Goal: Task Accomplishment & Management: Manage account settings

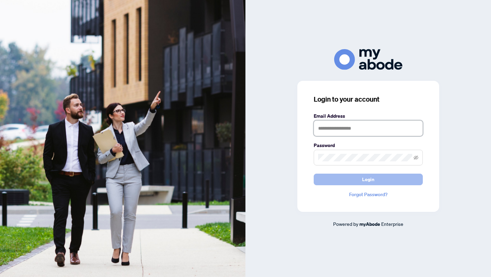
type input "**********"
click at [348, 176] on button "Login" at bounding box center [367, 179] width 109 height 12
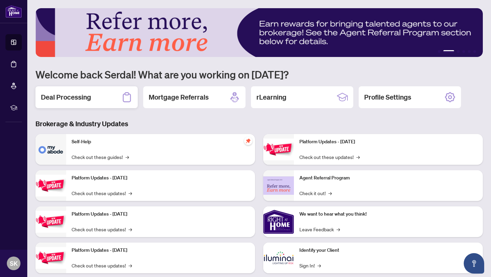
click at [73, 96] on h2 "Deal Processing" at bounding box center [66, 97] width 50 height 10
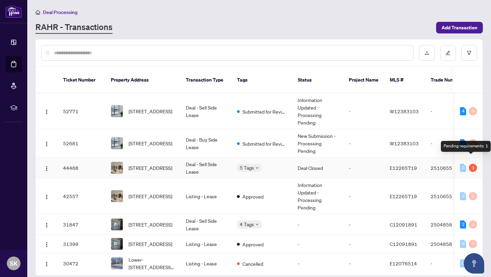
click at [470, 164] on div "1" at bounding box center [472, 168] width 8 height 8
click at [172, 164] on span "214 - 2545 Simcoe St, Oshawa, Ontario L1L 0W3, Canada" at bounding box center [150, 167] width 44 height 7
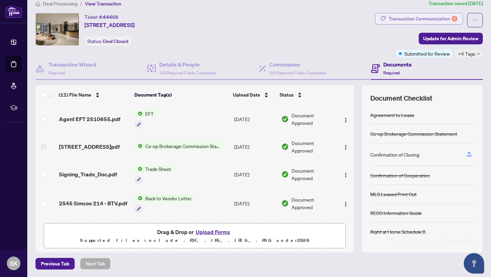
click at [426, 17] on div "Transaction Communication 1" at bounding box center [422, 18] width 69 height 11
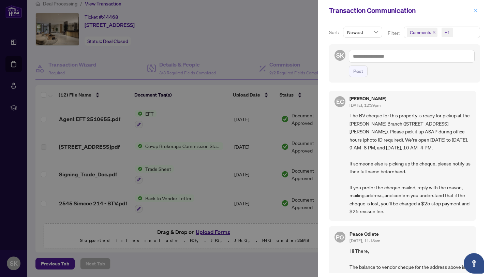
click at [475, 12] on icon "close" at bounding box center [475, 10] width 5 height 5
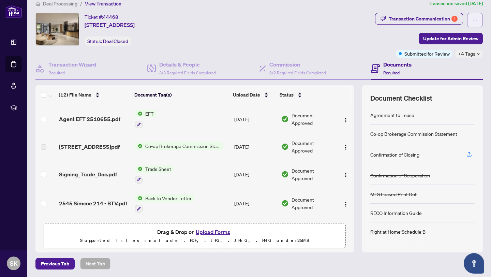
click at [473, 16] on span "button" at bounding box center [474, 20] width 5 height 11
click at [372, 33] on div "Ticket #: 44468 214 - 2545 Simcoe St, Oshawa, Ontario L1L 0W3, Canada Status: D…" at bounding box center [203, 29] width 337 height 33
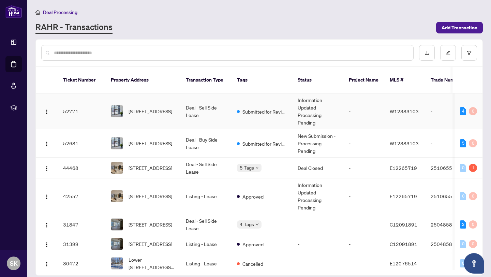
click at [411, 108] on span "W12383103" at bounding box center [403, 111] width 29 height 6
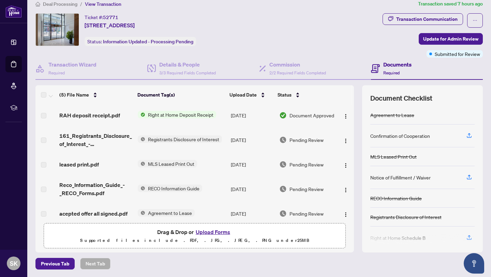
click at [200, 113] on span "Right at Home Deposit Receipt" at bounding box center [180, 114] width 71 height 7
click at [164, 135] on span "Right at Home Deposit Receipt" at bounding box center [180, 136] width 71 height 7
click at [307, 115] on span "Document Approved" at bounding box center [311, 114] width 45 height 7
click at [201, 118] on td "Right at Home Deposit Receipt" at bounding box center [181, 115] width 93 height 22
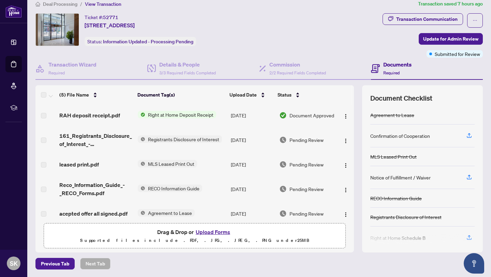
click at [197, 114] on span "Right at Home Deposit Receipt" at bounding box center [180, 114] width 71 height 7
click at [196, 114] on span "Right at Home Deposit Receipt" at bounding box center [180, 114] width 71 height 7
click at [183, 139] on span "Right at Home Deposit Receipt" at bounding box center [180, 136] width 71 height 7
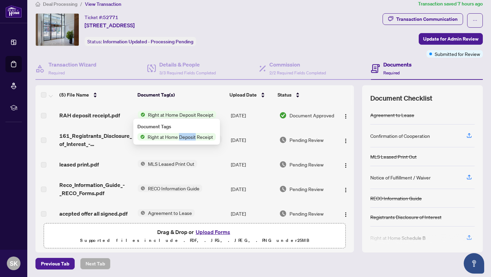
click at [183, 139] on span "Right at Home Deposit Receipt" at bounding box center [180, 136] width 71 height 7
click at [314, 115] on span "Document Approved" at bounding box center [311, 114] width 45 height 7
click at [346, 115] on button "button" at bounding box center [345, 115] width 11 height 11
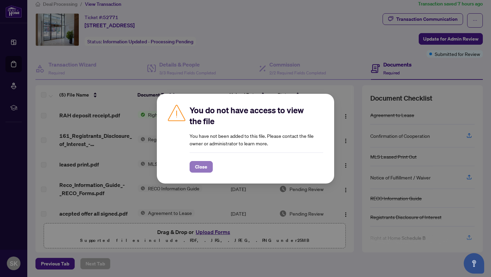
click at [204, 164] on span "Close" at bounding box center [201, 166] width 12 height 11
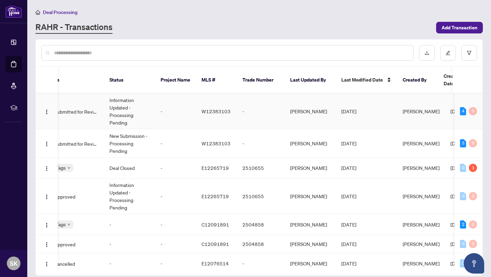
scroll to position [0, 221]
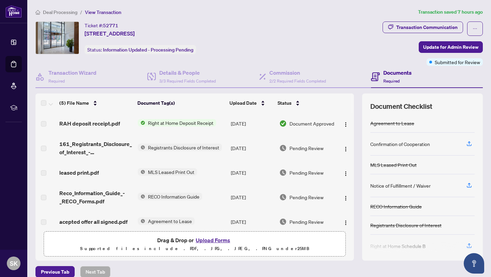
click at [185, 120] on span "Right at Home Deposit Receipt" at bounding box center [180, 122] width 71 height 7
click at [187, 142] on span "Right at Home Deposit Receipt" at bounding box center [180, 144] width 71 height 7
click at [185, 144] on span "Right at Home Deposit Receipt" at bounding box center [180, 144] width 71 height 7
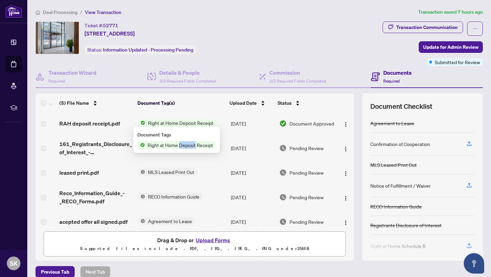
click at [185, 144] on span "Right at Home Deposit Receipt" at bounding box center [180, 144] width 71 height 7
click at [155, 145] on span "Right at Home Deposit Receipt" at bounding box center [180, 144] width 71 height 7
click at [343, 126] on span "button" at bounding box center [345, 123] width 5 height 7
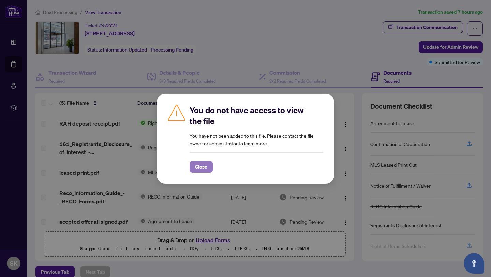
click at [204, 165] on span "Close" at bounding box center [201, 166] width 12 height 11
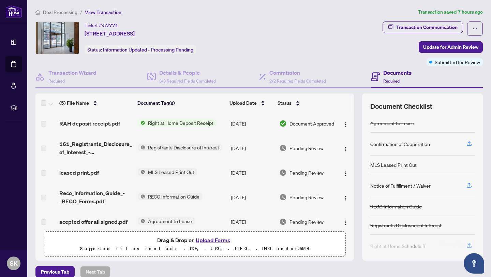
click at [395, 74] on h4 "Documents" at bounding box center [397, 72] width 28 height 8
click at [394, 72] on h4 "Documents" at bounding box center [397, 72] width 28 height 8
click at [470, 27] on button "button" at bounding box center [475, 28] width 16 height 14
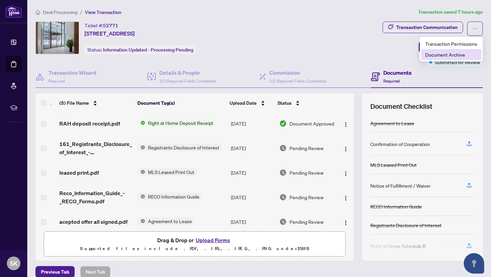
click at [447, 56] on span "Document Archive" at bounding box center [451, 54] width 52 height 7
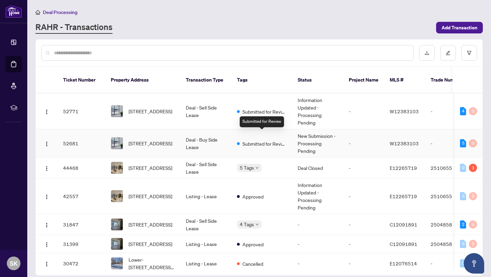
click at [245, 140] on span "Submitted for Review" at bounding box center [264, 143] width 44 height 7
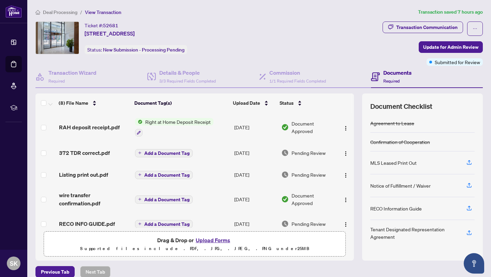
click at [200, 120] on span "Right at Home Deposit Receipt" at bounding box center [177, 121] width 71 height 7
click at [299, 125] on span "Document Approved" at bounding box center [312, 127] width 43 height 15
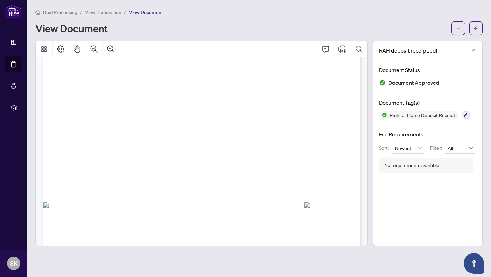
scroll to position [128, 0]
click at [341, 48] on icon "Print" at bounding box center [342, 49] width 8 height 8
